Goal: Transaction & Acquisition: Purchase product/service

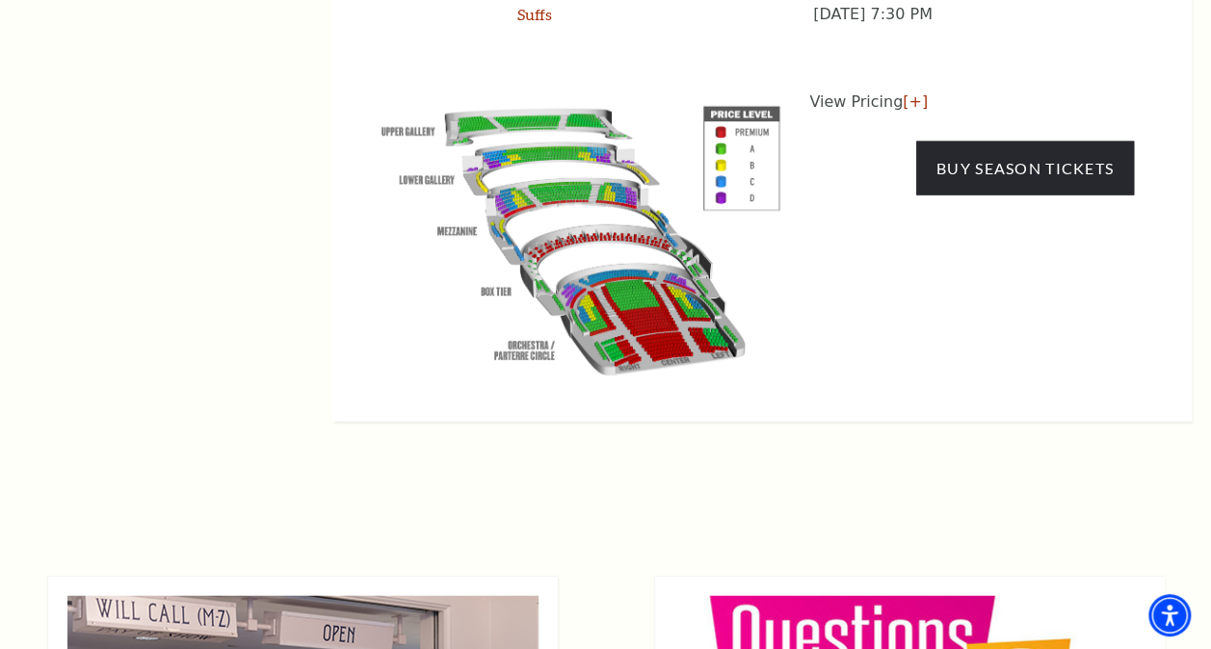
scroll to position [1927, 0]
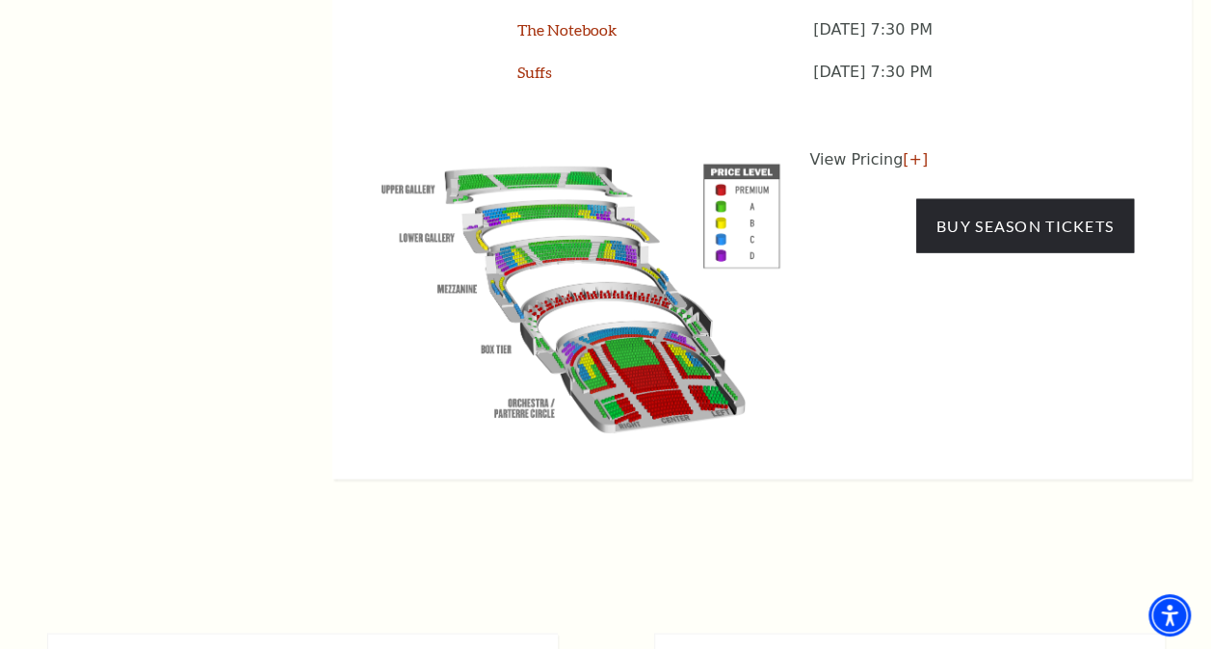
click at [563, 228] on img at bounding box center [580, 294] width 439 height 293
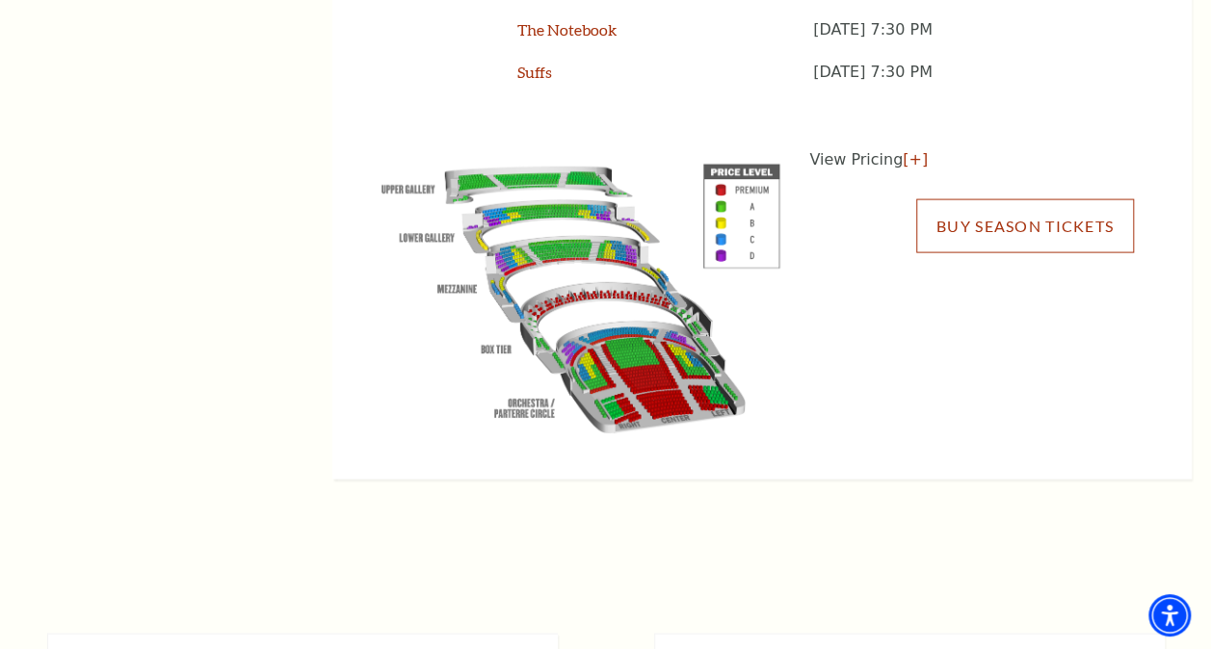
click at [975, 204] on link "Buy Season Tickets" at bounding box center [1025, 226] width 218 height 54
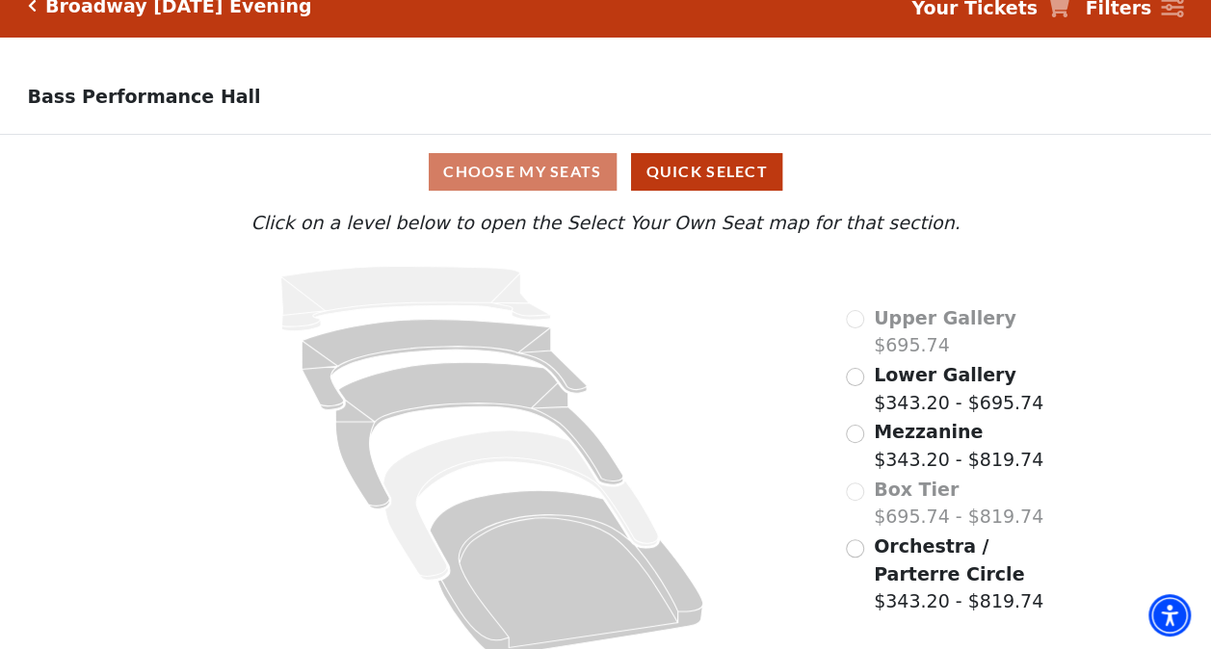
scroll to position [48, 0]
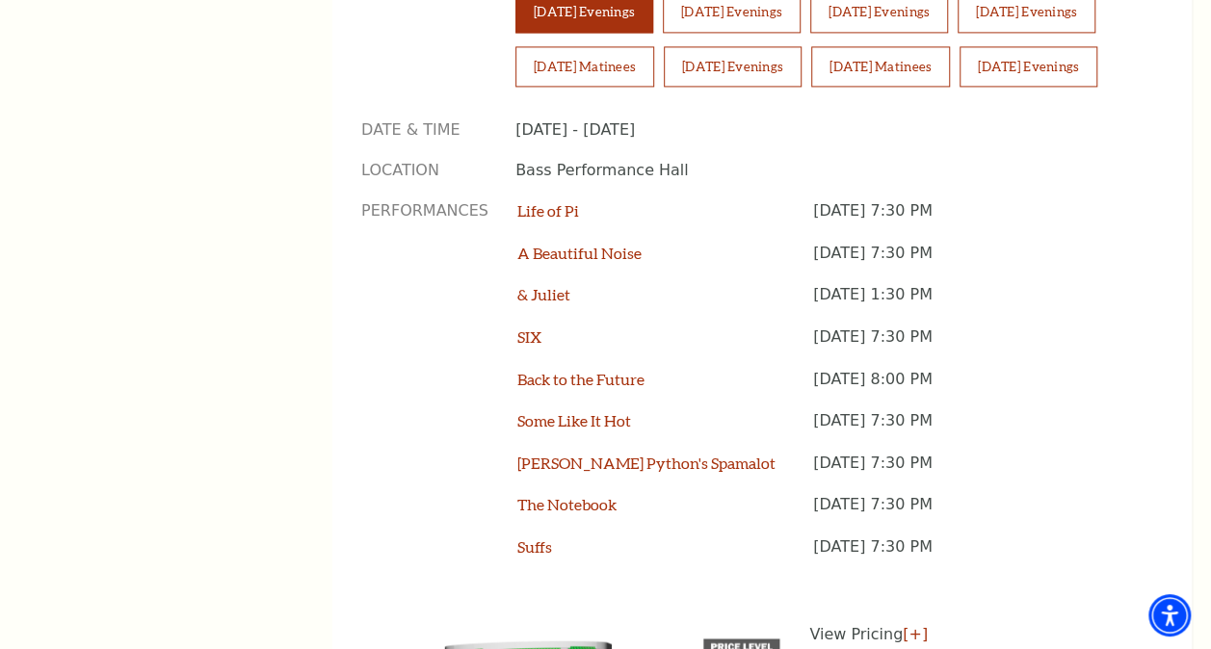
scroll to position [1445, 0]
